Goal: Task Accomplishment & Management: Manage account settings

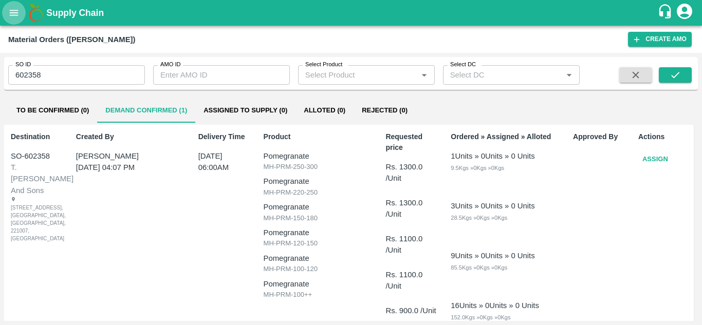
click at [16, 1] on button "open drawer" at bounding box center [14, 13] width 24 height 24
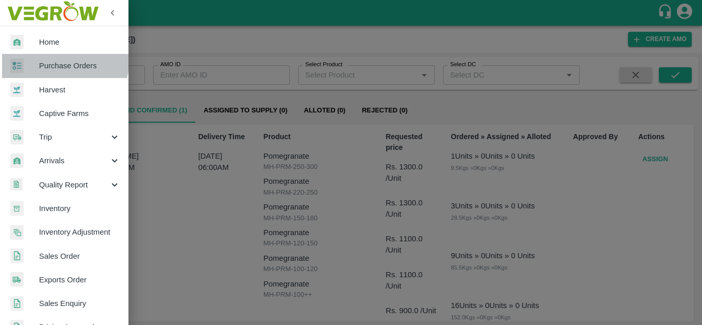
click at [64, 62] on span "Purchase Orders" at bounding box center [79, 65] width 81 height 11
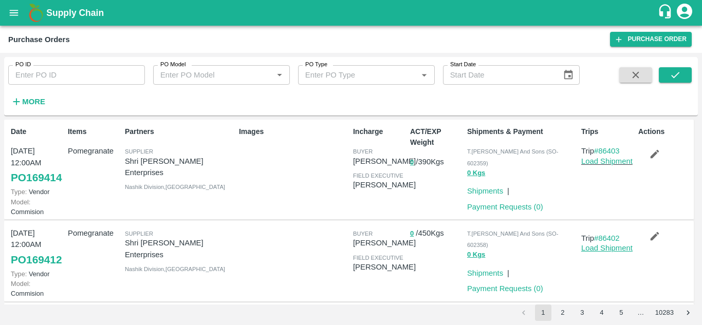
click at [607, 252] on link "Load Shipment" at bounding box center [606, 248] width 51 height 8
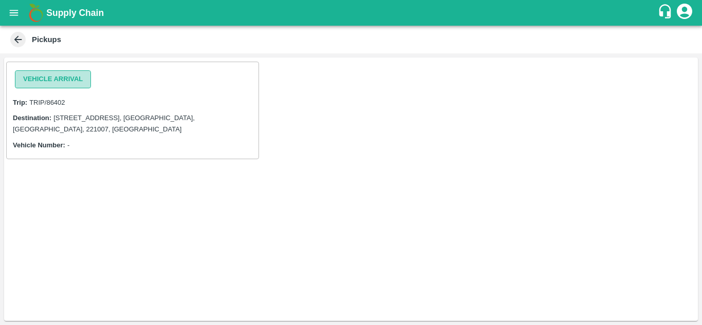
click at [53, 75] on button "Vehicle Arrival" at bounding box center [53, 79] width 76 height 18
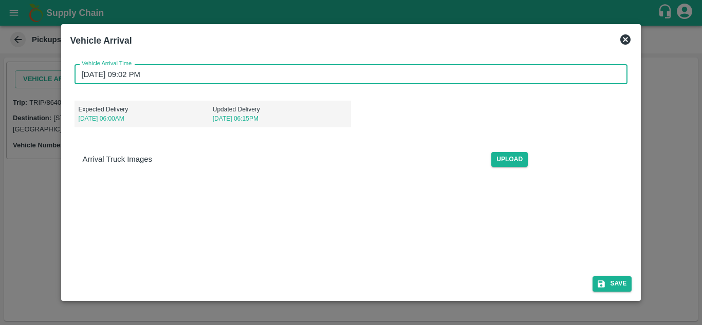
click at [99, 72] on input "14/08/2025 09:02 PM" at bounding box center [347, 74] width 546 height 20
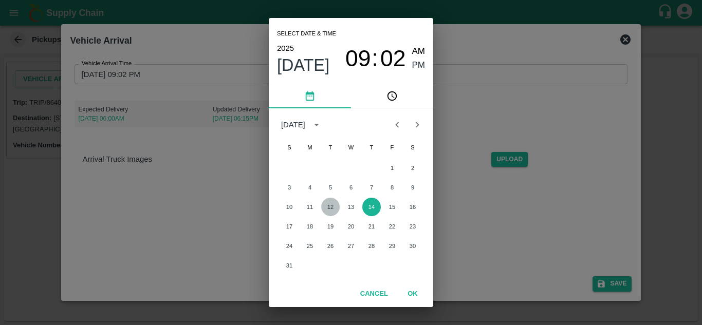
click at [330, 209] on button "12" at bounding box center [330, 207] width 18 height 18
type input "12/08/2025 09:02 PM"
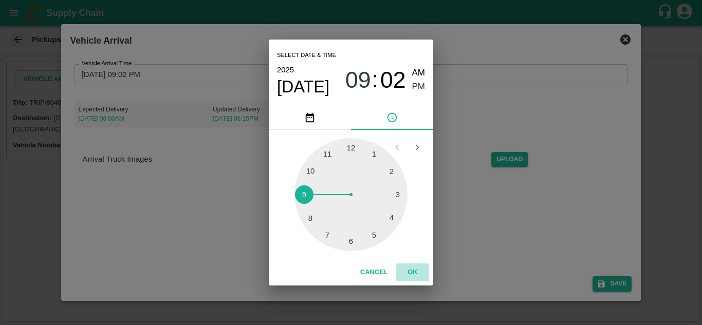
click at [411, 268] on button "OK" at bounding box center [412, 272] width 33 height 18
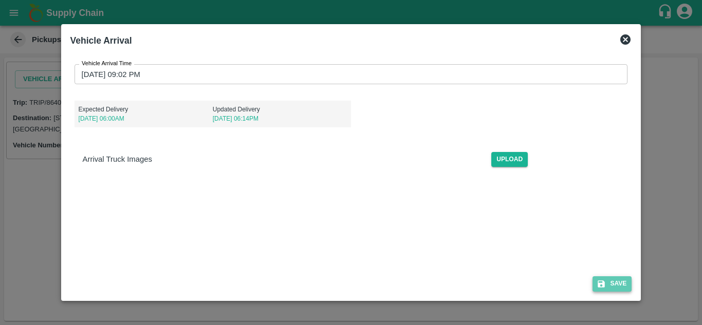
click at [614, 281] on button "Save" at bounding box center [611, 283] width 39 height 15
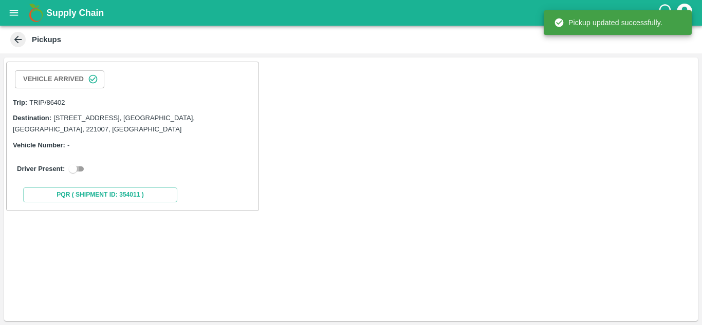
click at [81, 166] on input "checkbox" at bounding box center [72, 169] width 37 height 12
checkbox input "true"
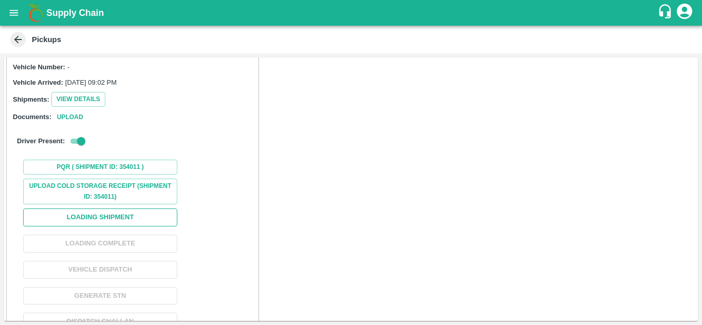
scroll to position [79, 0]
click at [80, 214] on button "Loading Shipment" at bounding box center [100, 216] width 154 height 18
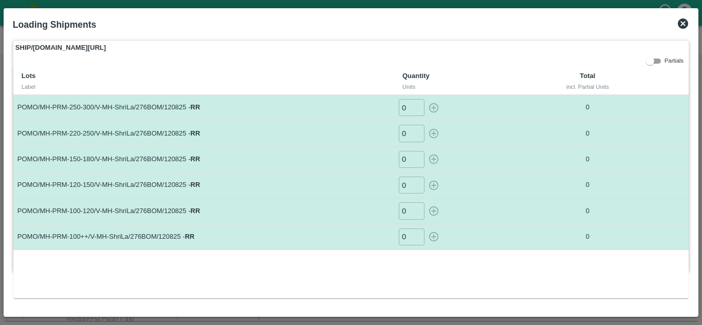
click at [407, 107] on input "0" at bounding box center [412, 107] width 26 height 17
type input "1"
click at [407, 130] on input "0" at bounding box center [412, 133] width 26 height 17
type input "3"
click at [408, 160] on input "0" at bounding box center [412, 159] width 26 height 17
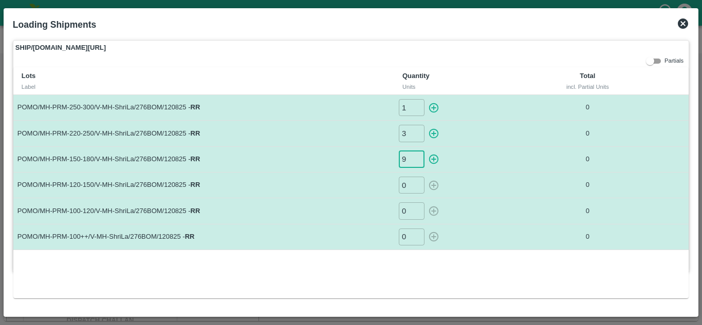
type input "9"
click at [409, 187] on input "0" at bounding box center [412, 185] width 26 height 17
type input "14"
click at [409, 213] on input "0" at bounding box center [412, 210] width 26 height 17
type input "12"
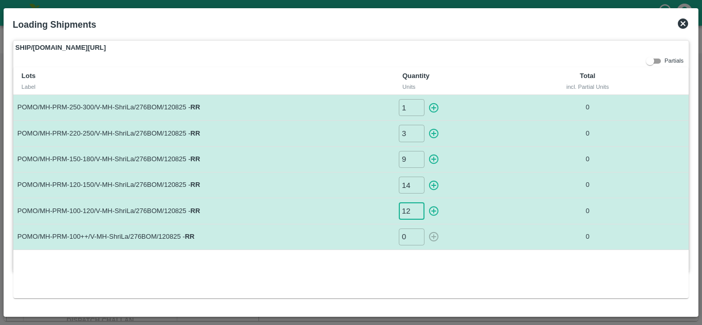
click at [412, 185] on input "14" at bounding box center [412, 185] width 26 height 17
type input "16"
click at [407, 239] on input "0" at bounding box center [412, 237] width 26 height 17
click at [434, 240] on icon "button" at bounding box center [433, 236] width 11 height 11
type input "0"
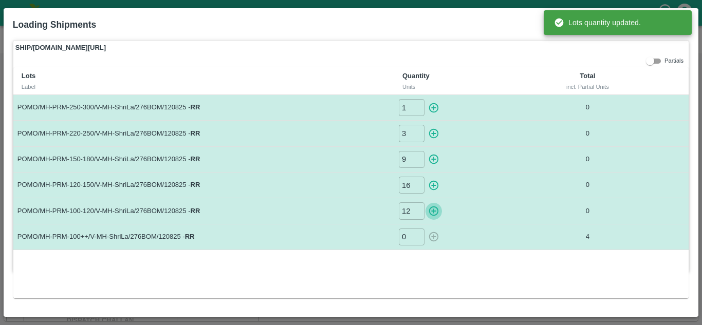
click at [434, 213] on icon "button" at bounding box center [434, 211] width 10 height 10
type input "0"
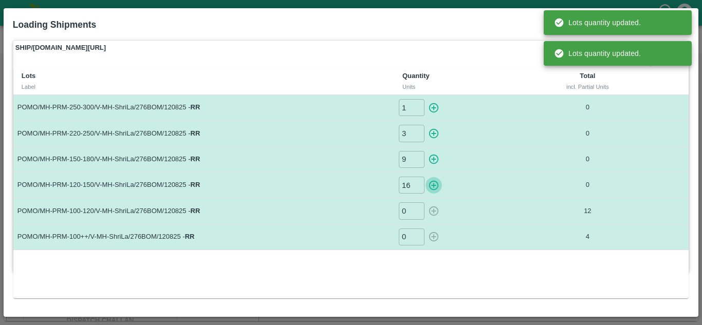
click at [432, 191] on icon "button" at bounding box center [433, 185] width 11 height 11
type input "0"
click at [432, 161] on icon "button" at bounding box center [433, 159] width 11 height 11
type input "0"
click at [434, 136] on icon "button" at bounding box center [434, 134] width 10 height 10
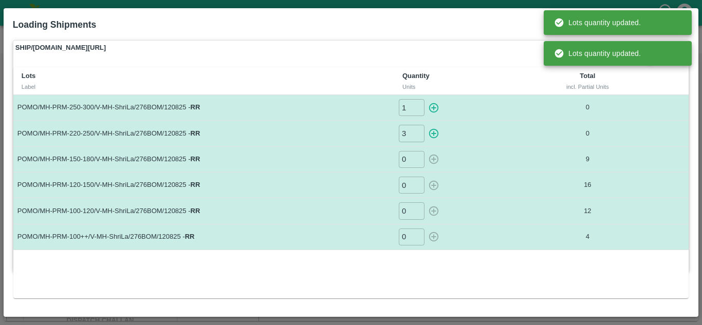
type input "0"
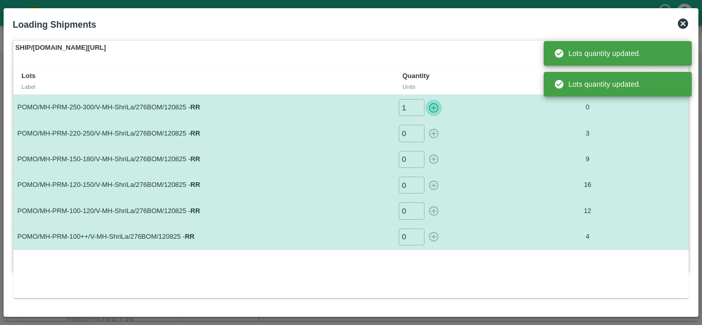
click at [432, 111] on icon "button" at bounding box center [434, 108] width 10 height 10
type input "0"
click at [479, 47] on label "SHIP/T.KI/354011" at bounding box center [350, 48] width 675 height 14
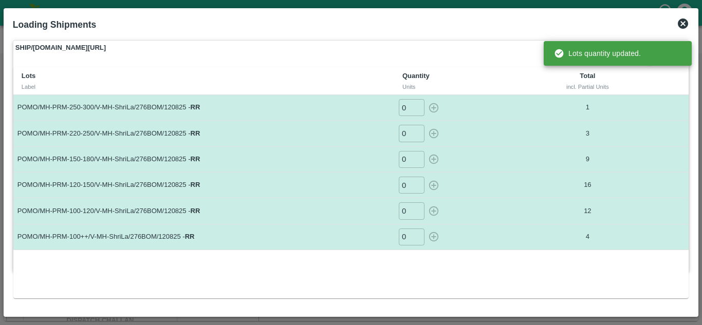
click at [677, 101] on td at bounding box center [667, 108] width 42 height 26
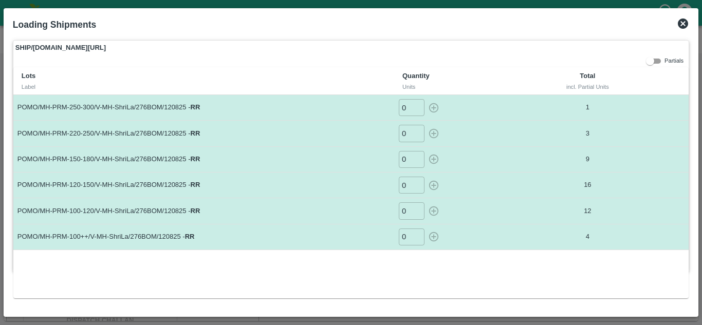
click at [685, 24] on icon at bounding box center [682, 23] width 10 height 10
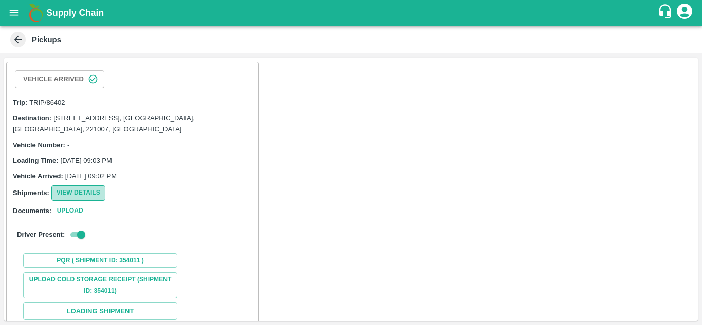
click at [81, 194] on button "View Details" at bounding box center [78, 192] width 54 height 15
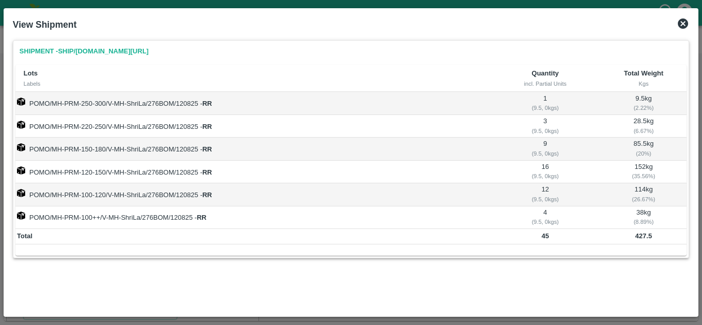
click at [684, 22] on icon at bounding box center [682, 23] width 12 height 12
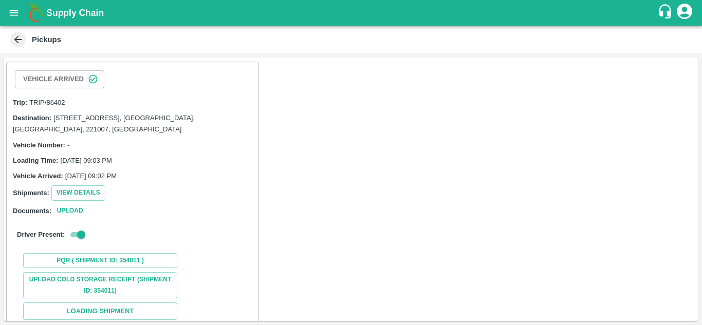
scroll to position [117, 0]
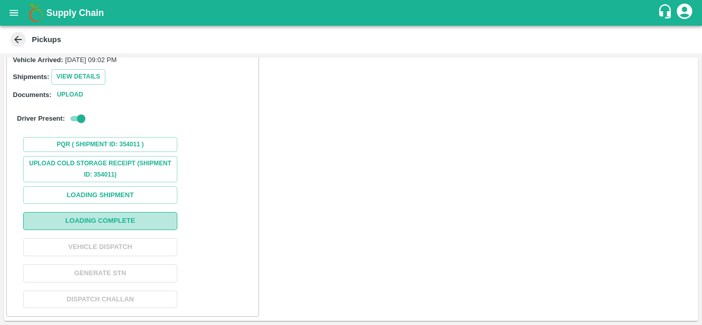
click at [108, 216] on button "Loading Complete" at bounding box center [100, 221] width 154 height 18
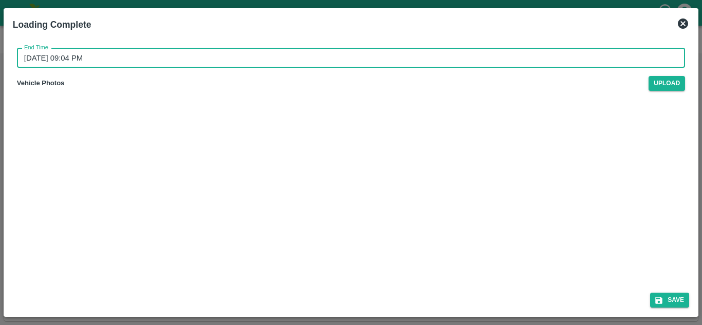
click at [49, 57] on input "14/08/2025 09:04 PM" at bounding box center [347, 58] width 660 height 20
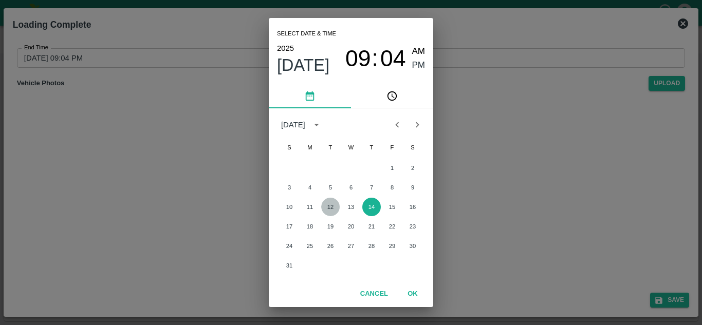
click at [330, 204] on button "12" at bounding box center [330, 207] width 18 height 18
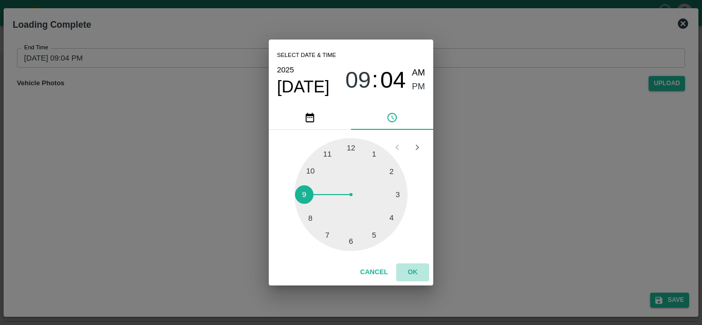
click at [410, 271] on button "OK" at bounding box center [412, 272] width 33 height 18
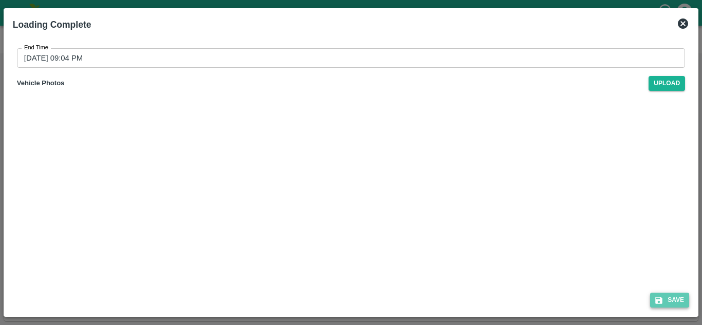
click at [664, 304] on button "Save" at bounding box center [669, 300] width 39 height 15
type input "14/08/2025 09:04 PM"
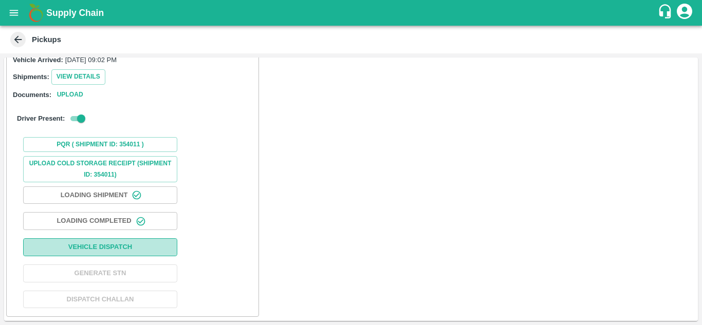
click at [88, 242] on button "Vehicle Dispatch" at bounding box center [100, 247] width 154 height 18
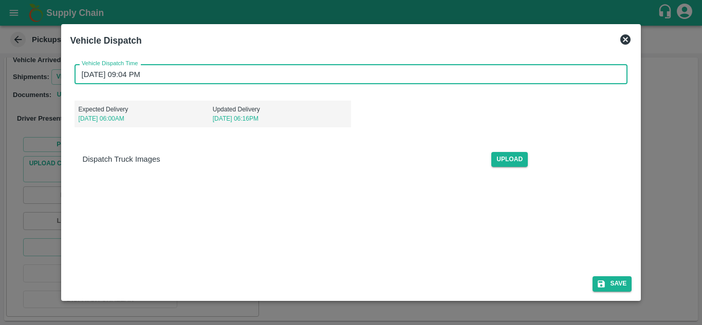
click at [89, 75] on input "14/08/2025 09:04 PM" at bounding box center [347, 74] width 546 height 20
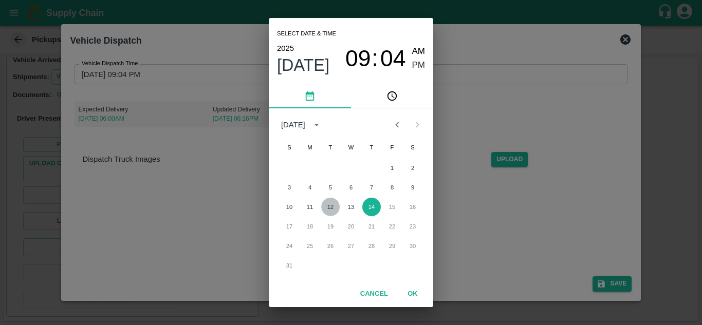
click at [326, 204] on button "12" at bounding box center [330, 207] width 18 height 18
type input "12/08/2025 09:04 PM"
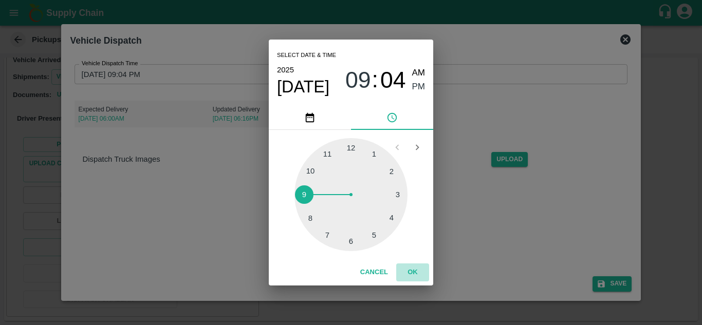
click at [412, 270] on button "OK" at bounding box center [412, 272] width 33 height 18
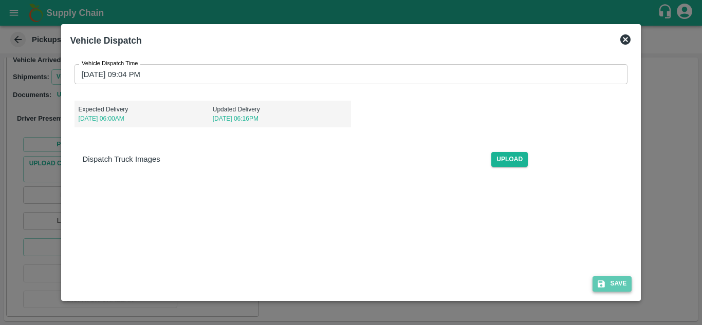
click at [621, 285] on button "Save" at bounding box center [611, 283] width 39 height 15
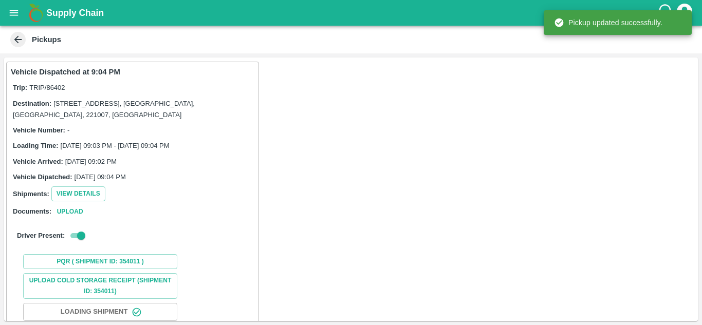
scroll to position [117, 0]
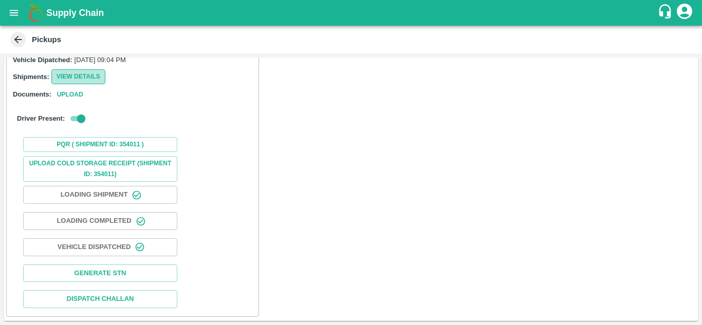
click at [92, 73] on button "View Details" at bounding box center [78, 76] width 54 height 15
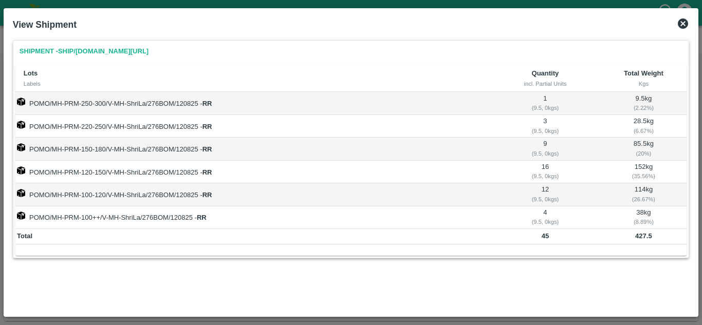
click at [683, 23] on icon at bounding box center [682, 23] width 10 height 10
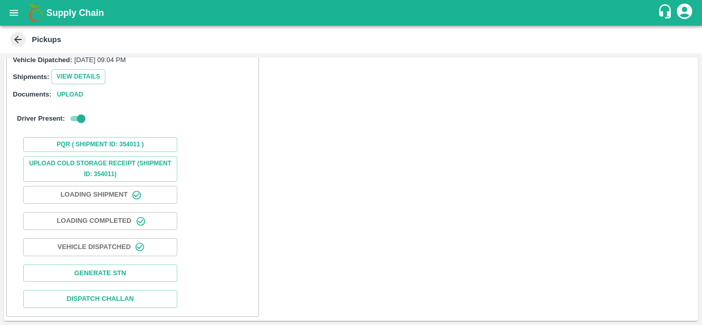
click at [18, 40] on icon at bounding box center [17, 39] width 11 height 11
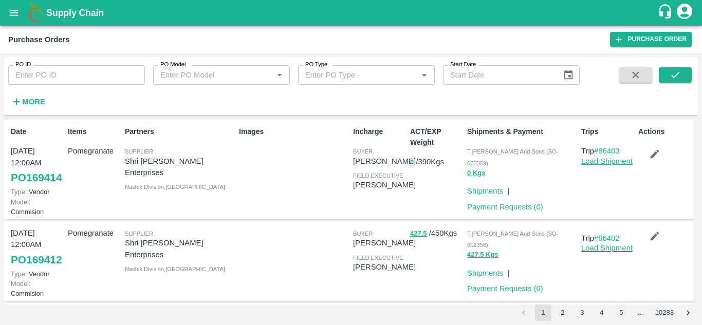
click at [613, 162] on link "Load Shipment" at bounding box center [606, 161] width 51 height 8
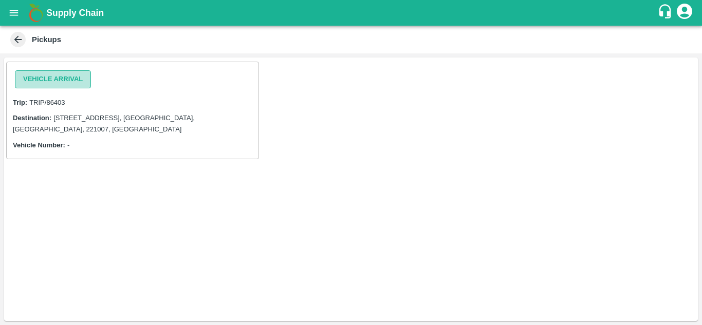
click at [53, 82] on button "Vehicle Arrival" at bounding box center [53, 79] width 76 height 18
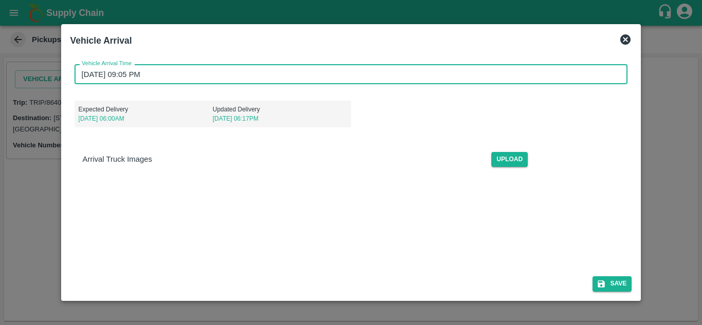
click at [95, 68] on input "[DATE] 09:05 PM" at bounding box center [347, 74] width 546 height 20
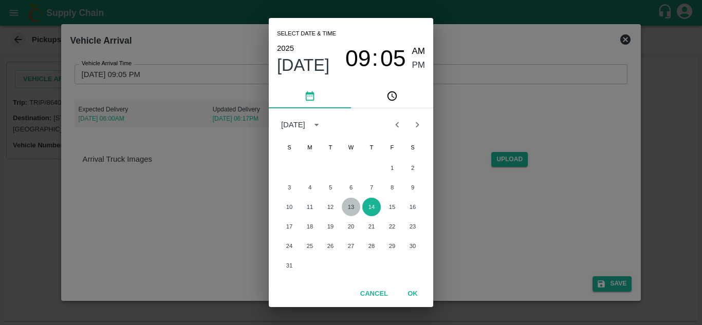
click at [349, 204] on button "13" at bounding box center [351, 207] width 18 height 18
type input "[DATE] 09:05 PM"
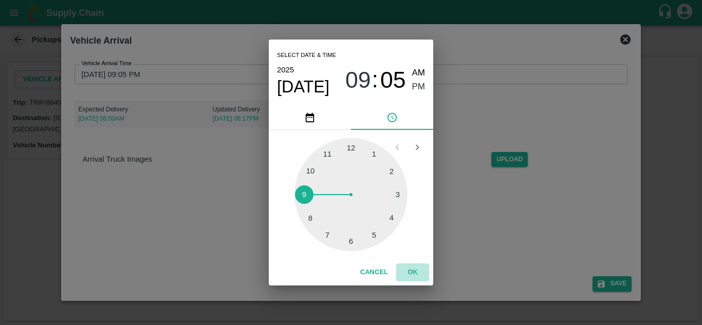
click at [411, 271] on button "OK" at bounding box center [412, 272] width 33 height 18
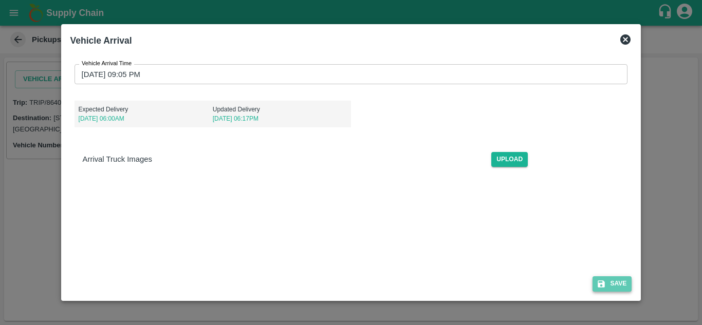
click at [615, 279] on button "Save" at bounding box center [611, 283] width 39 height 15
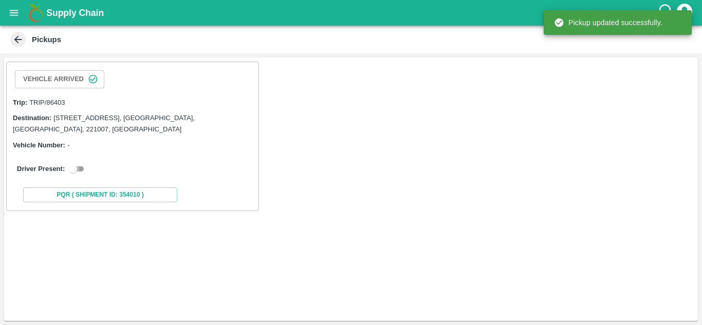
click at [78, 163] on input "checkbox" at bounding box center [72, 169] width 37 height 12
checkbox input "true"
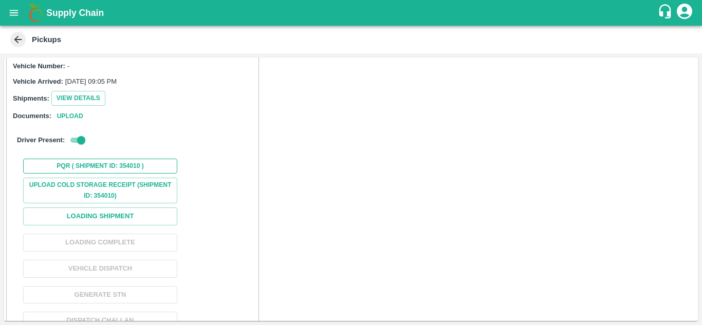
scroll to position [101, 0]
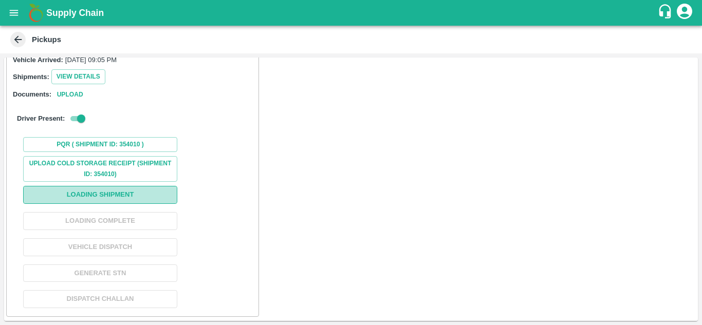
click at [87, 196] on button "Loading Shipment" at bounding box center [100, 195] width 154 height 18
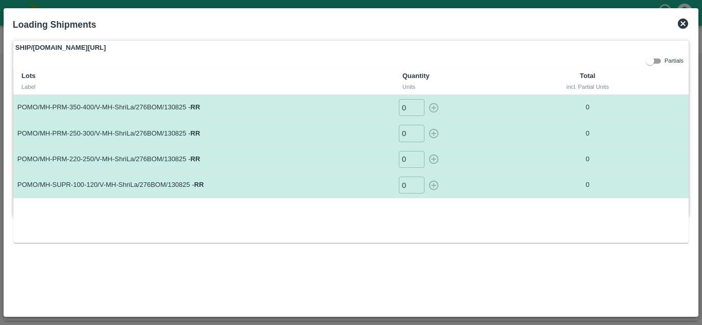
click at [410, 105] on input "0" at bounding box center [412, 107] width 26 height 17
type input "13"
click at [407, 133] on input "0" at bounding box center [412, 133] width 26 height 17
type input "14"
click at [407, 159] on input "0" at bounding box center [412, 159] width 26 height 17
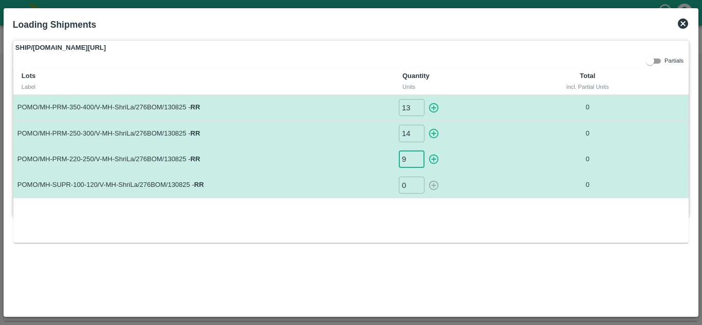
type input "9"
click at [409, 187] on input "0" at bounding box center [412, 185] width 26 height 17
click at [436, 185] on icon "button" at bounding box center [434, 185] width 10 height 10
type input "0"
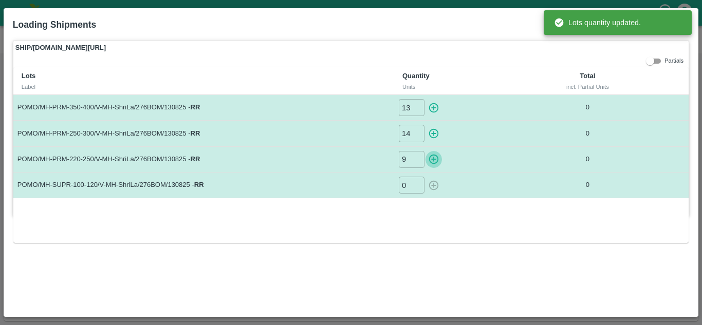
click at [429, 160] on icon "button" at bounding box center [434, 160] width 10 height 10
type input "0"
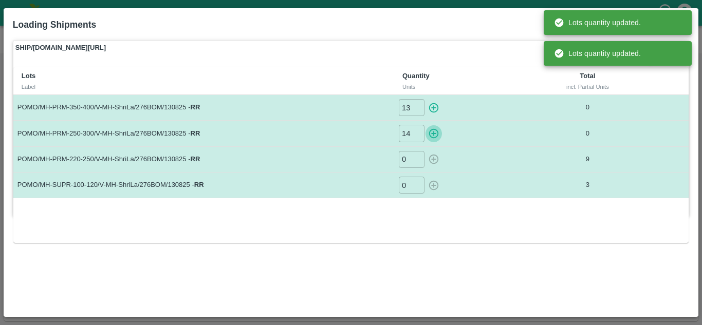
click at [432, 135] on icon "button" at bounding box center [433, 133] width 11 height 11
type input "0"
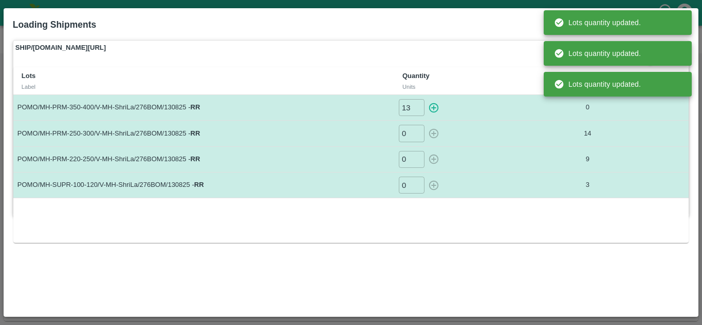
click at [434, 107] on icon "button" at bounding box center [434, 108] width 10 height 10
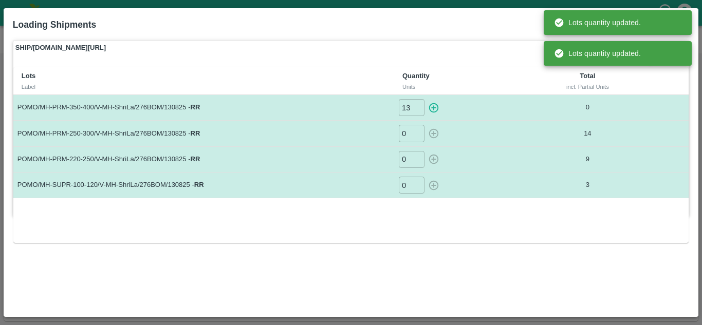
type input "0"
click at [475, 259] on div "SHIP/[DOMAIN_NAME][URL] Partials Lots Label Quantity Units Total incl. Partial …" at bounding box center [351, 174] width 684 height 276
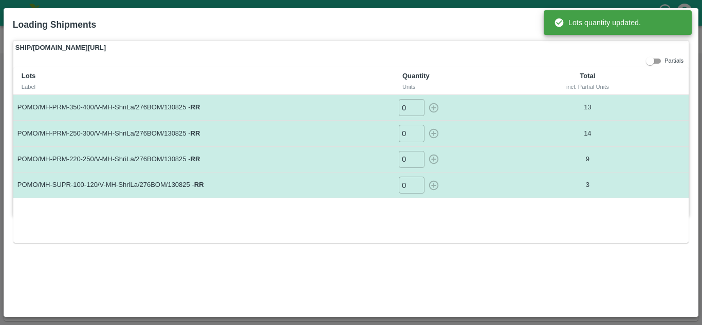
click at [489, 25] on div "Loading Shipments" at bounding box center [339, 22] width 668 height 27
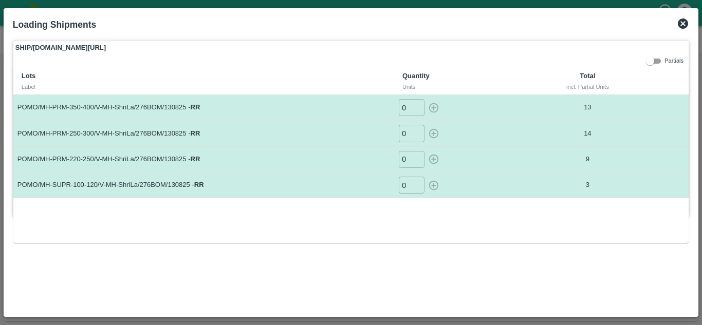
click at [531, 199] on div "Lots Label Quantity Units Total incl. Partial Units POMO/MH-PRM-350-400/V-MH-Sh…" at bounding box center [350, 154] width 675 height 175
click at [683, 23] on icon at bounding box center [682, 23] width 12 height 12
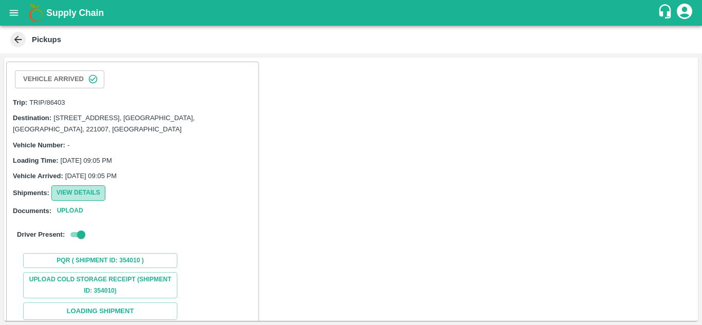
click at [91, 194] on button "View Details" at bounding box center [78, 192] width 54 height 15
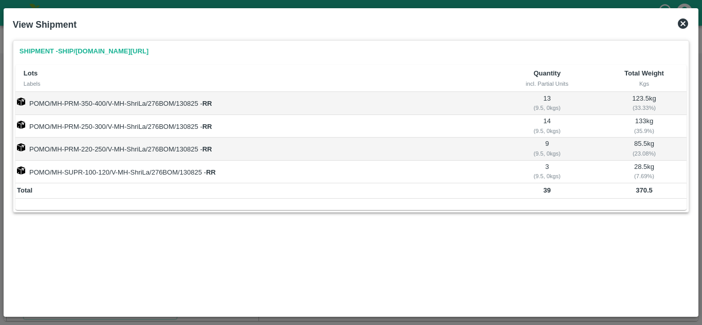
click at [682, 22] on icon at bounding box center [682, 23] width 12 height 12
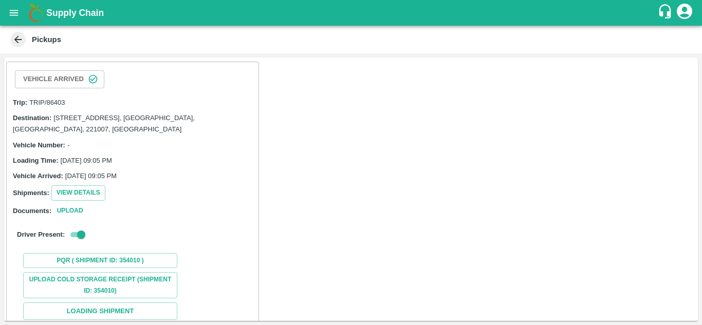
scroll to position [117, 0]
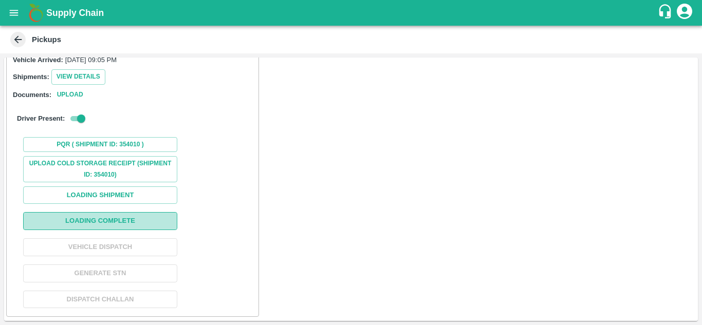
click at [95, 216] on button "Loading Complete" at bounding box center [100, 221] width 154 height 18
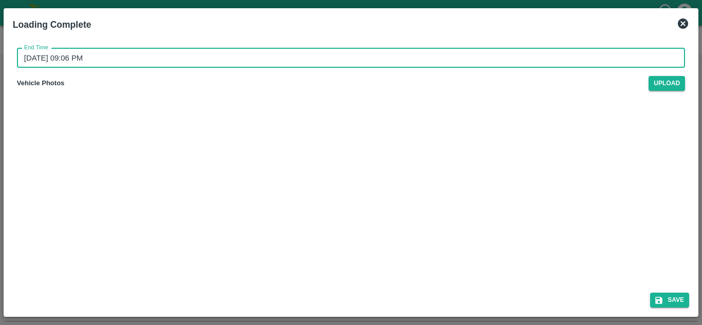
click at [42, 60] on input "[DATE] 09:06 PM" at bounding box center [347, 58] width 660 height 20
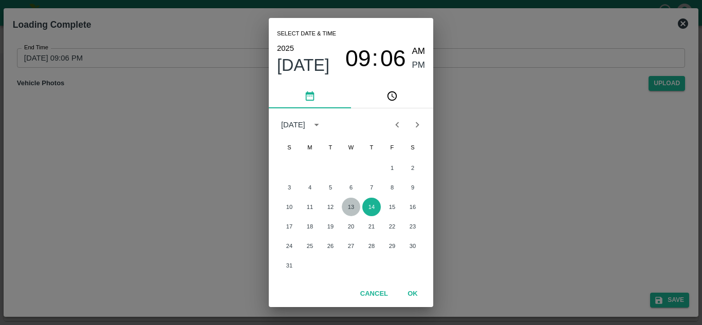
click at [352, 202] on button "13" at bounding box center [351, 207] width 18 height 18
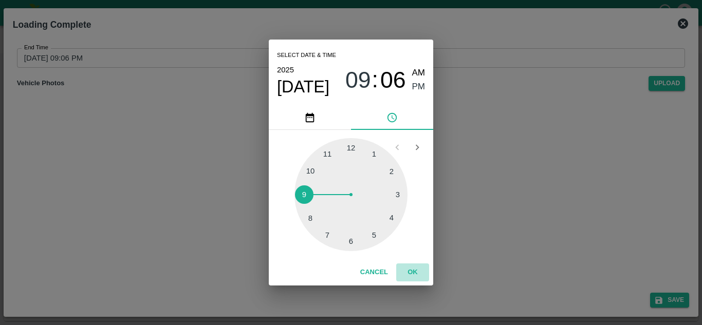
click at [407, 268] on button "OK" at bounding box center [412, 272] width 33 height 18
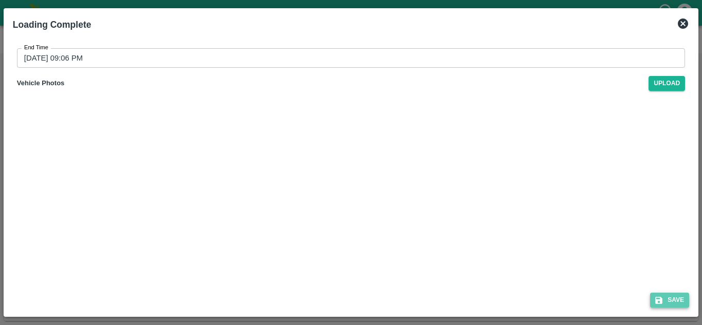
click at [666, 296] on button "Save" at bounding box center [669, 300] width 39 height 15
type input "[DATE] 09:06 PM"
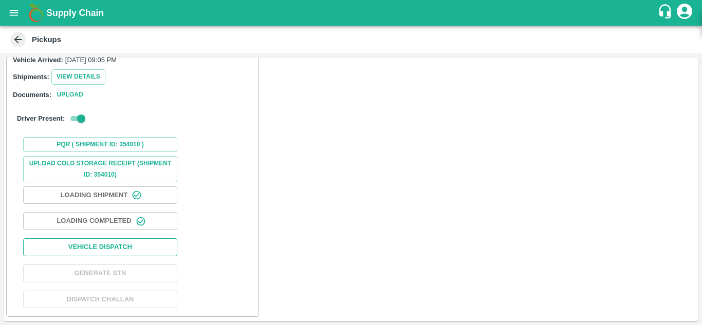
click at [100, 249] on button "Vehicle Dispatch" at bounding box center [100, 247] width 154 height 18
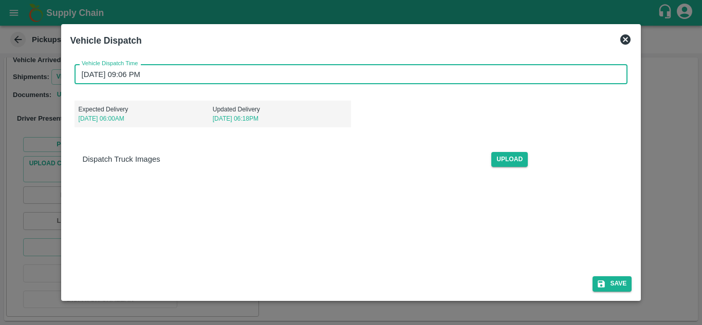
click at [85, 72] on input "[DATE] 09:06 PM" at bounding box center [347, 74] width 546 height 20
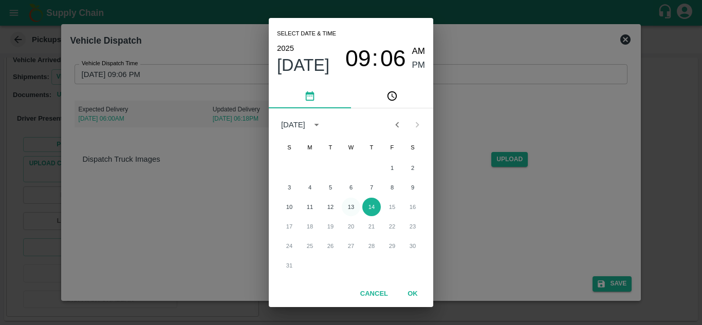
click at [348, 203] on button "13" at bounding box center [351, 207] width 18 height 18
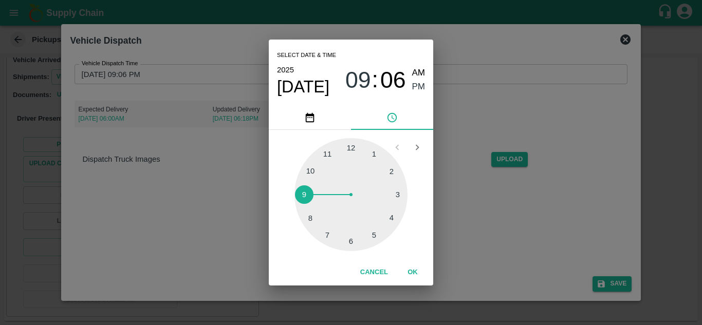
type input "[DATE] 09:06 PM"
click at [411, 269] on button "OK" at bounding box center [412, 272] width 33 height 18
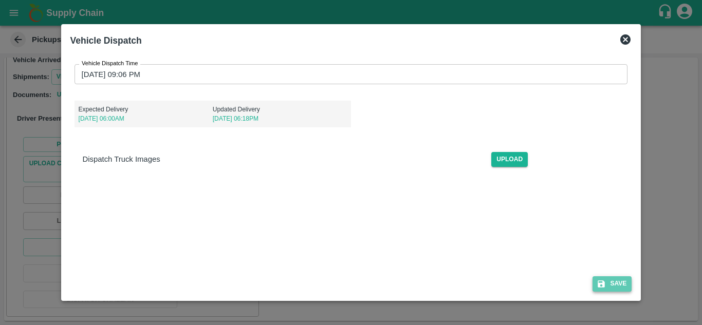
click at [617, 276] on button "Save" at bounding box center [611, 283] width 39 height 15
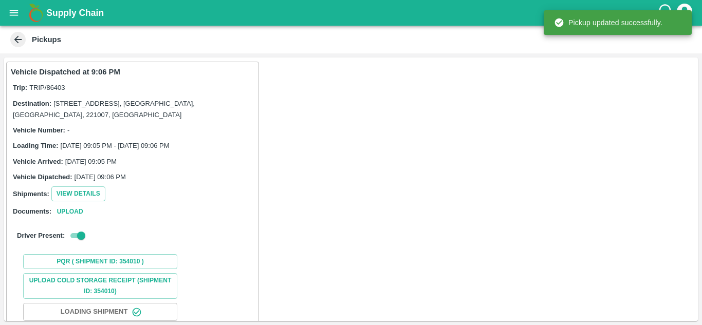
scroll to position [117, 0]
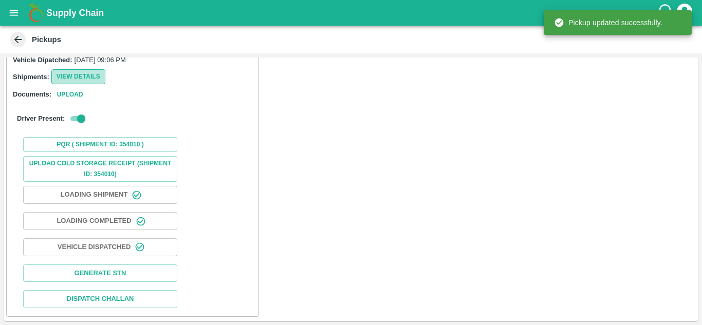
click at [89, 74] on button "View Details" at bounding box center [78, 76] width 54 height 15
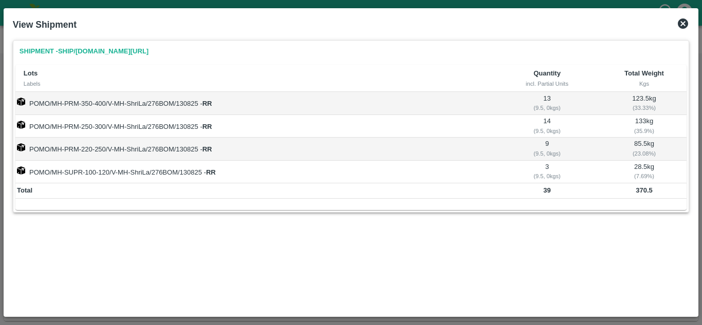
click at [681, 19] on icon at bounding box center [682, 23] width 10 height 10
